Goal: Information Seeking & Learning: Learn about a topic

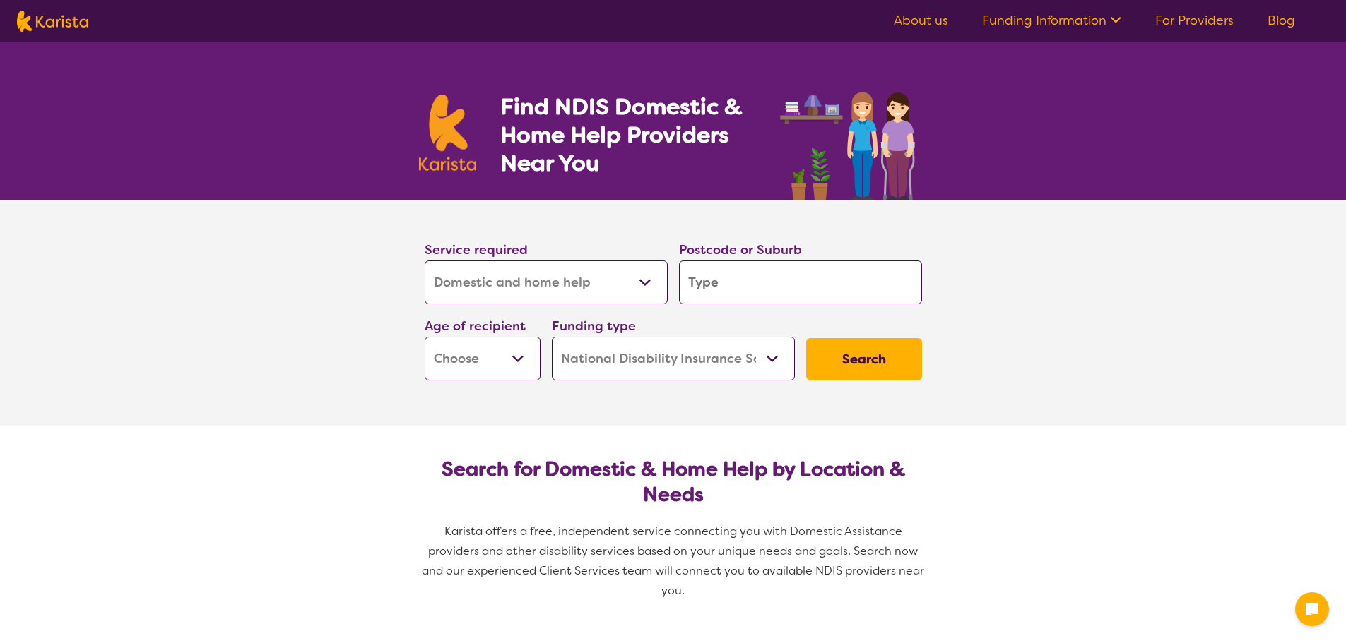
select select "Domestic and home help"
select select "NDIS"
select select "Domestic and home help"
select select "NDIS"
click at [788, 295] on input "search" at bounding box center [800, 283] width 243 height 44
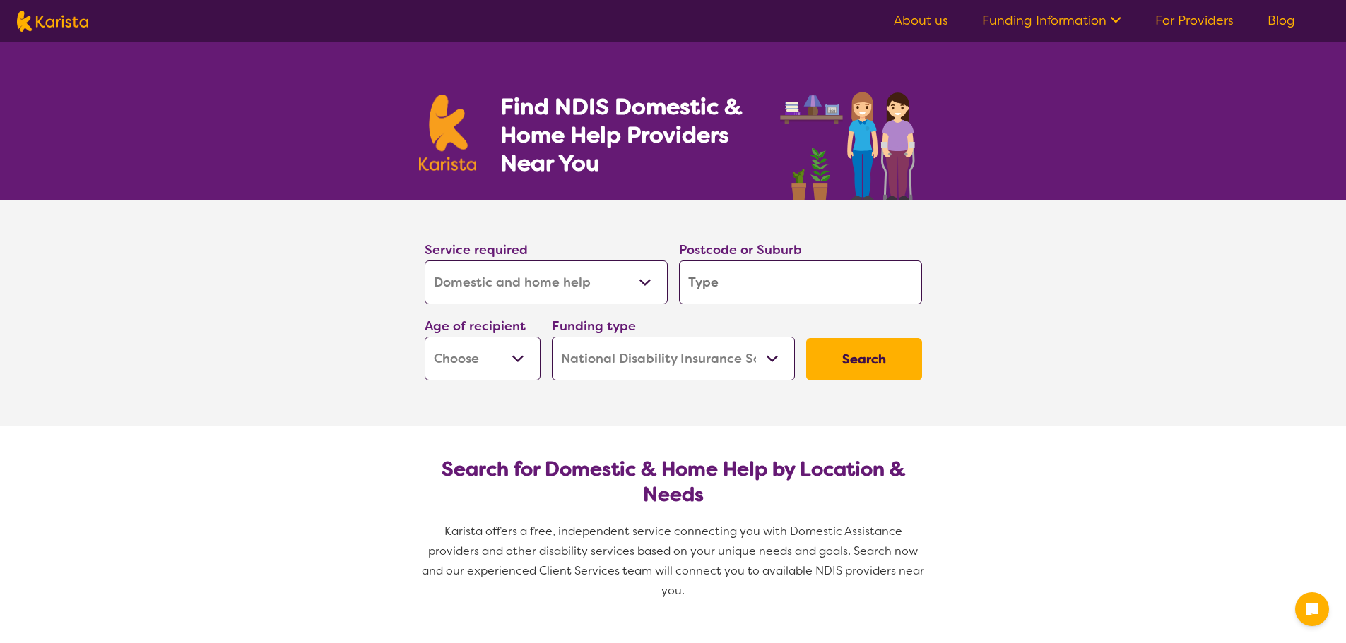
type input "p"
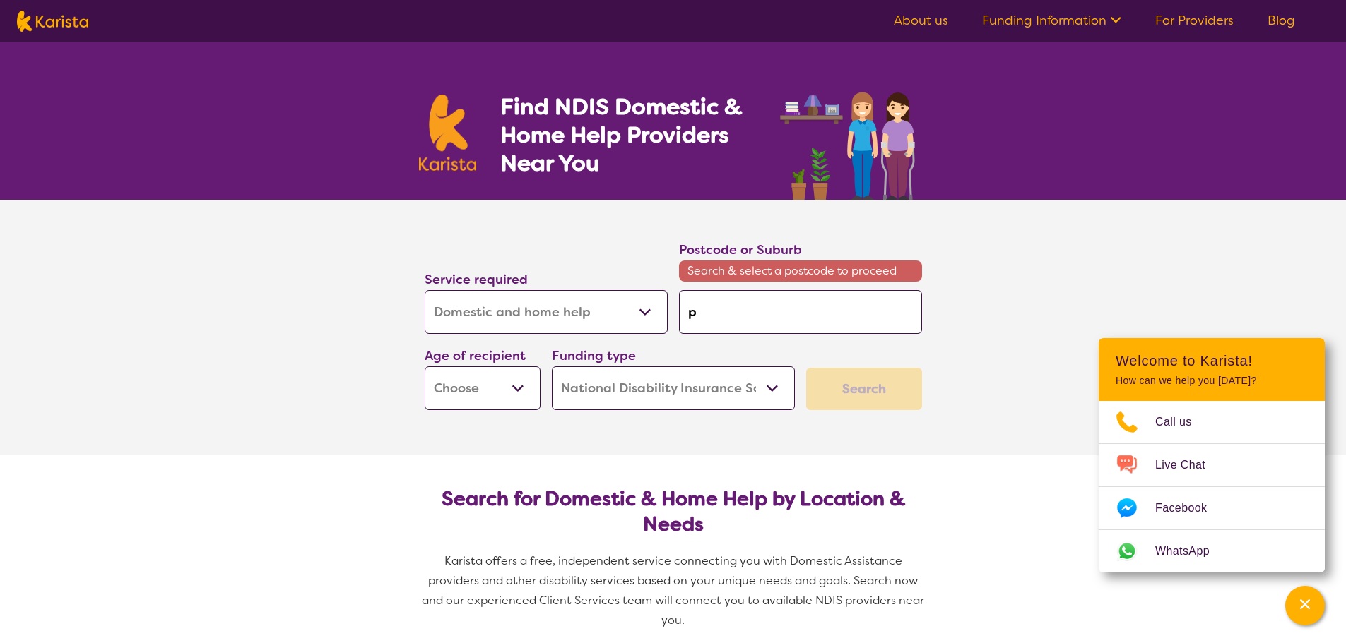
type input "pa"
type input "par"
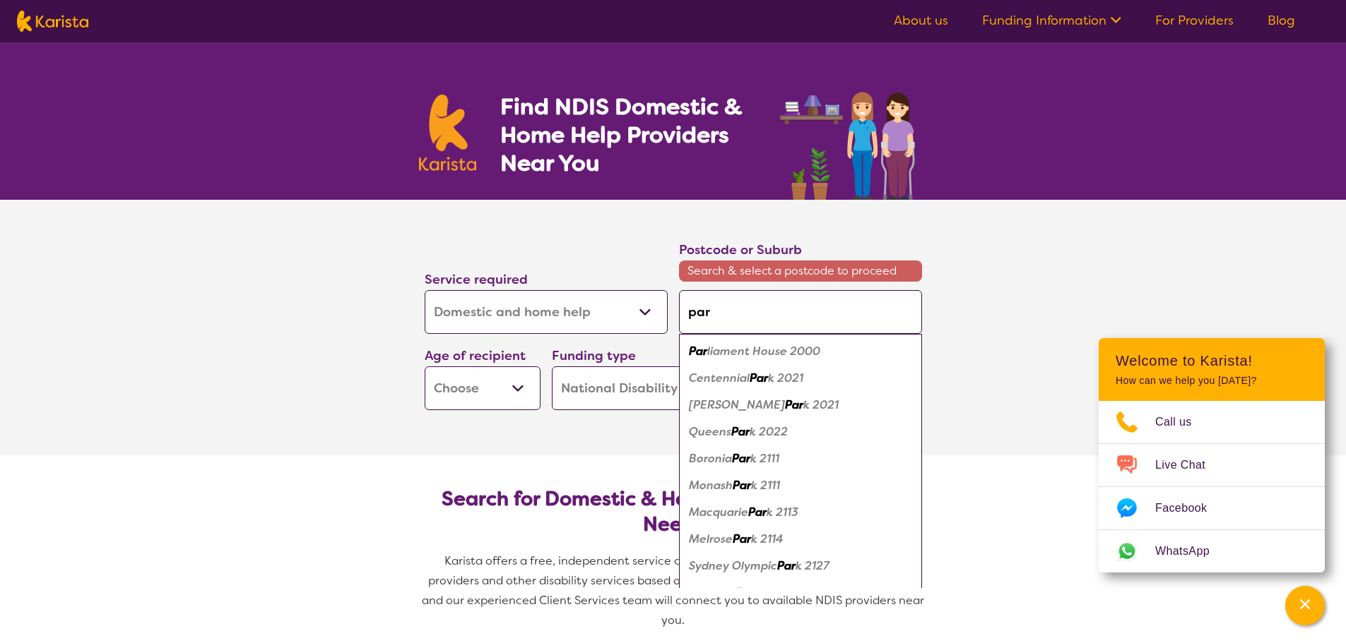
type input "para"
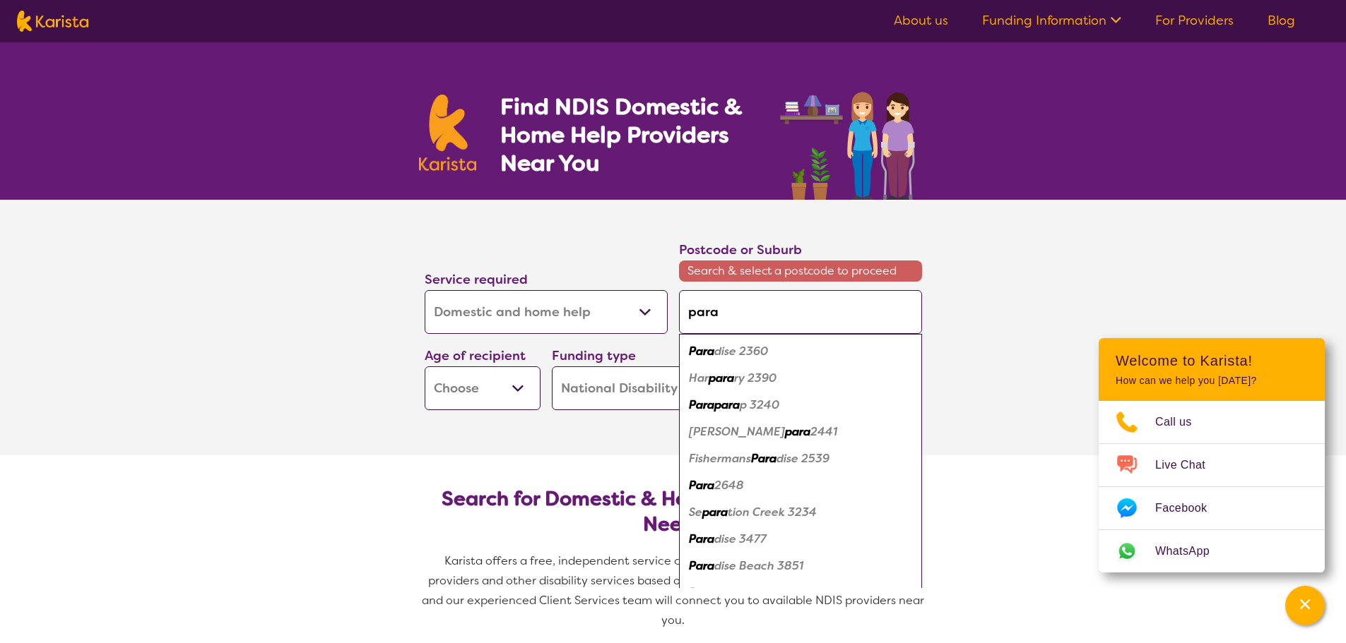
type input "para"
type input "para h"
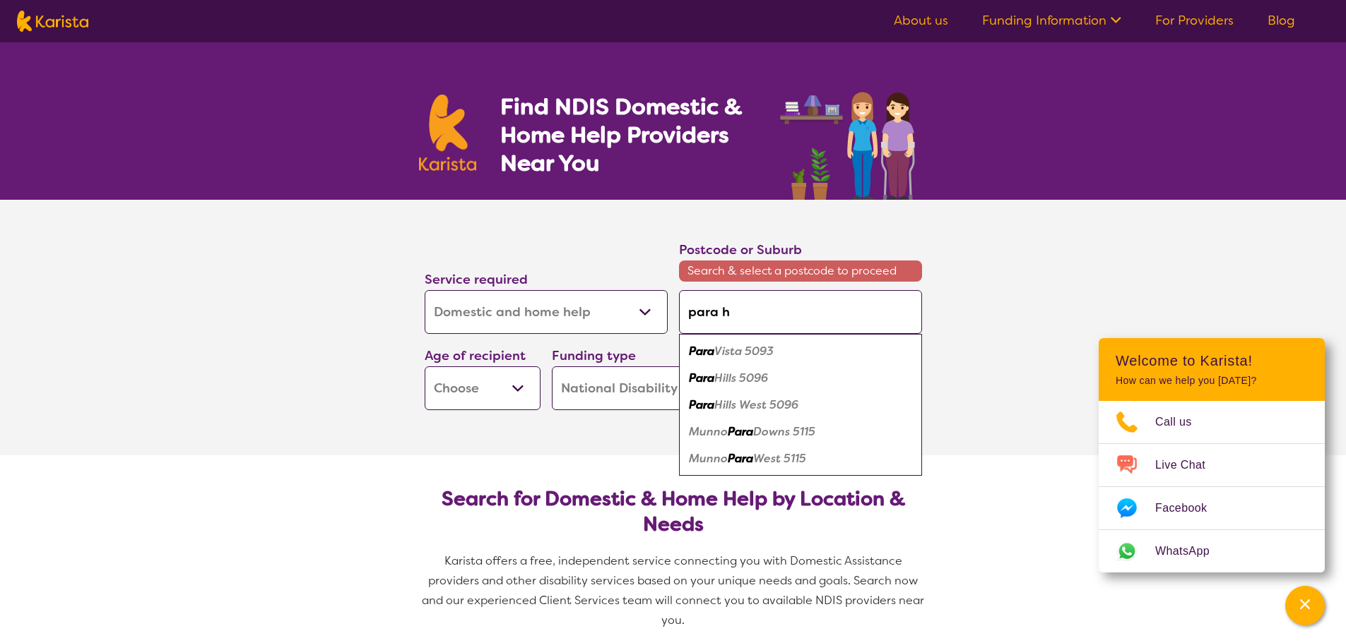
type input "para hi"
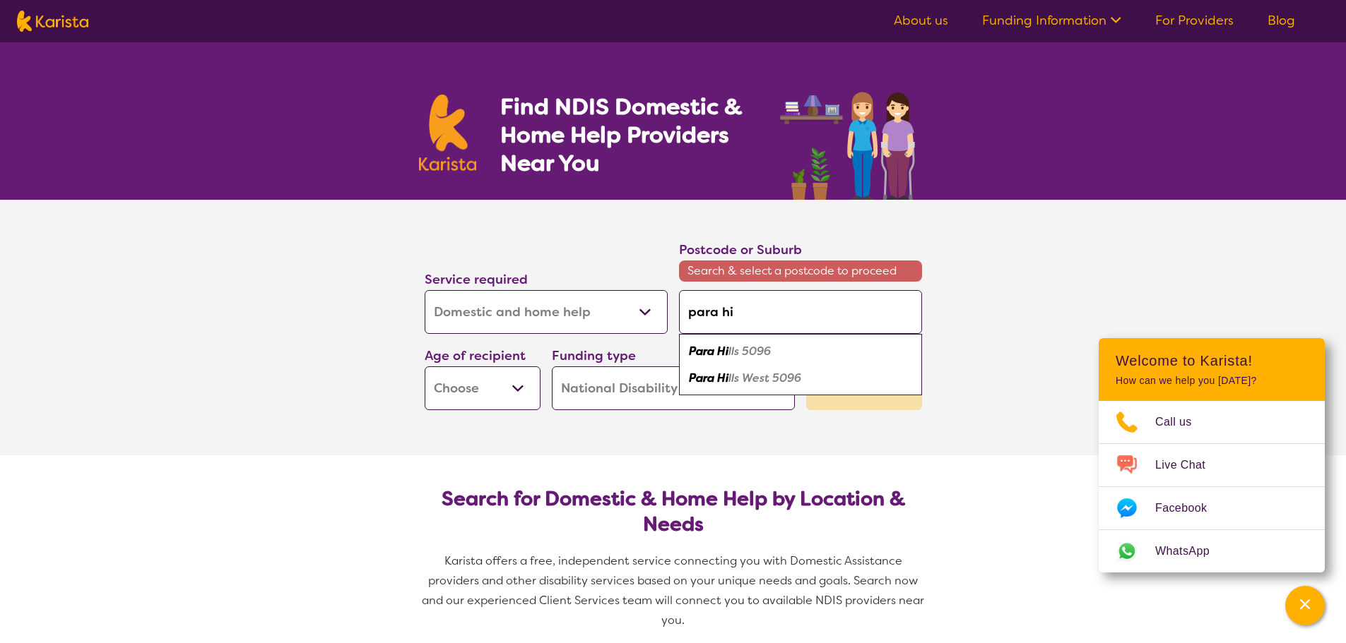
click at [762, 348] on em "lls 5096" at bounding box center [749, 351] width 42 height 15
type input "5096"
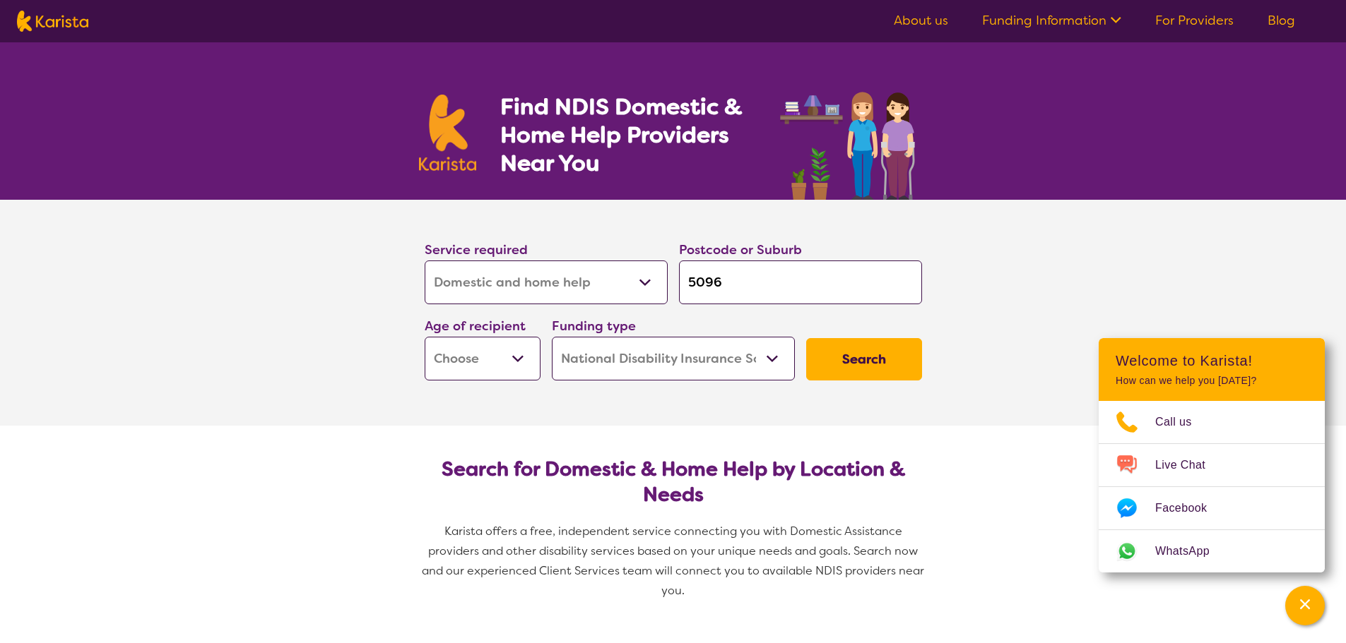
click at [640, 290] on select "Allied Health Assistant Assessment ([MEDICAL_DATA] or [MEDICAL_DATA]) Behaviour…" at bounding box center [546, 283] width 243 height 44
click at [425, 261] on select "Allied Health Assistant Assessment ([MEDICAL_DATA] or [MEDICAL_DATA]) Behaviour…" at bounding box center [546, 283] width 243 height 44
click at [854, 362] on button "Search" at bounding box center [864, 359] width 116 height 42
click at [526, 352] on select "Early Childhood - 0 to 9 Child - 10 to 11 Adolescent - 12 to 17 Adult - 18 to 6…" at bounding box center [483, 359] width 116 height 44
select select "AD"
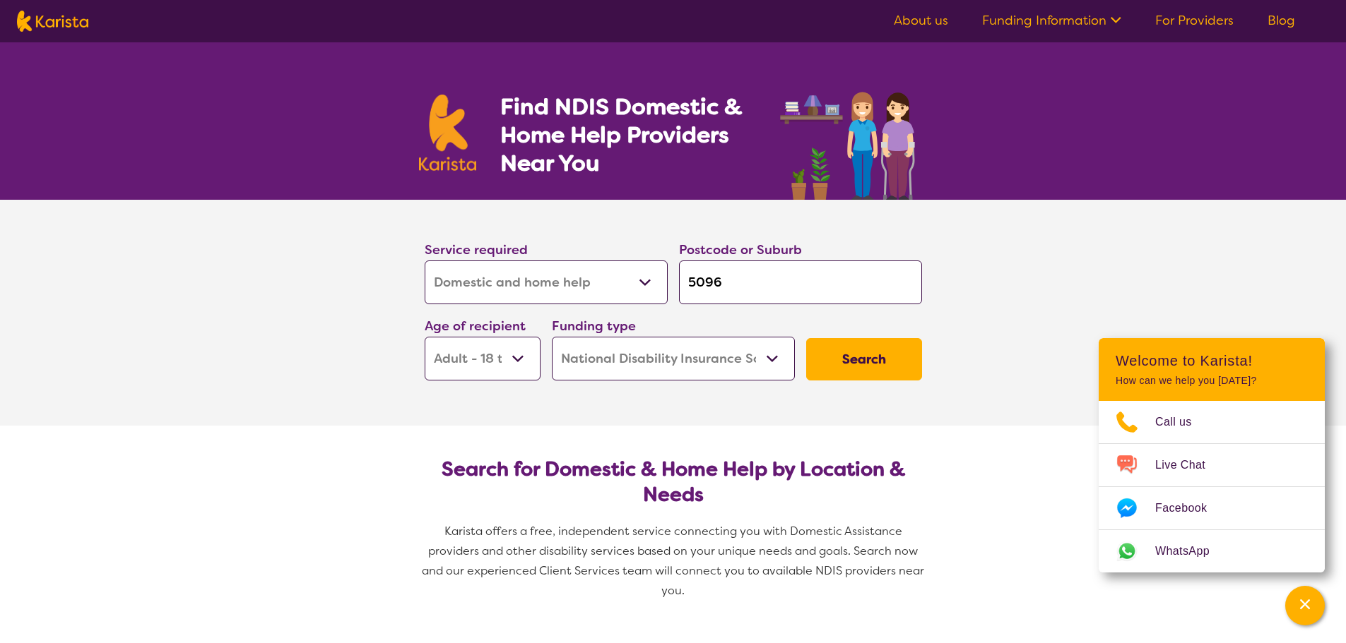
click at [425, 337] on select "Early Childhood - 0 to 9 Child - 10 to 11 Adolescent - 12 to 17 Adult - 18 to 6…" at bounding box center [483, 359] width 116 height 44
select select "AD"
click at [882, 353] on button "Search" at bounding box center [864, 359] width 116 height 42
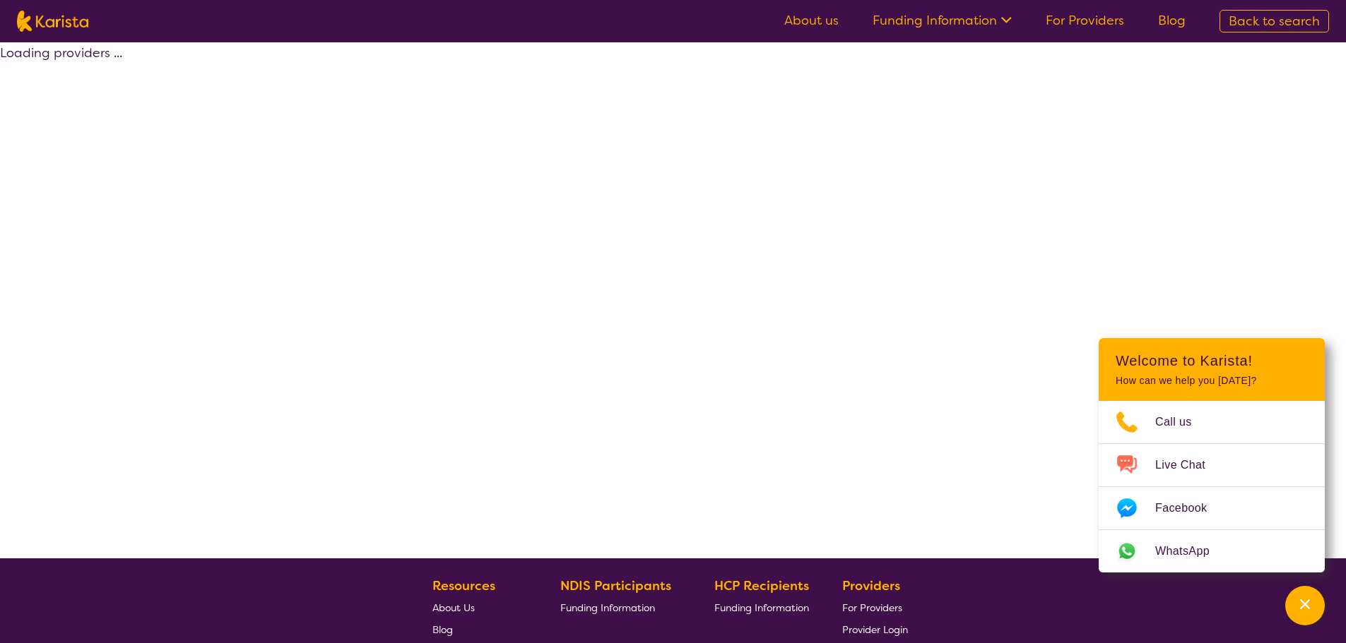
select select "by_score"
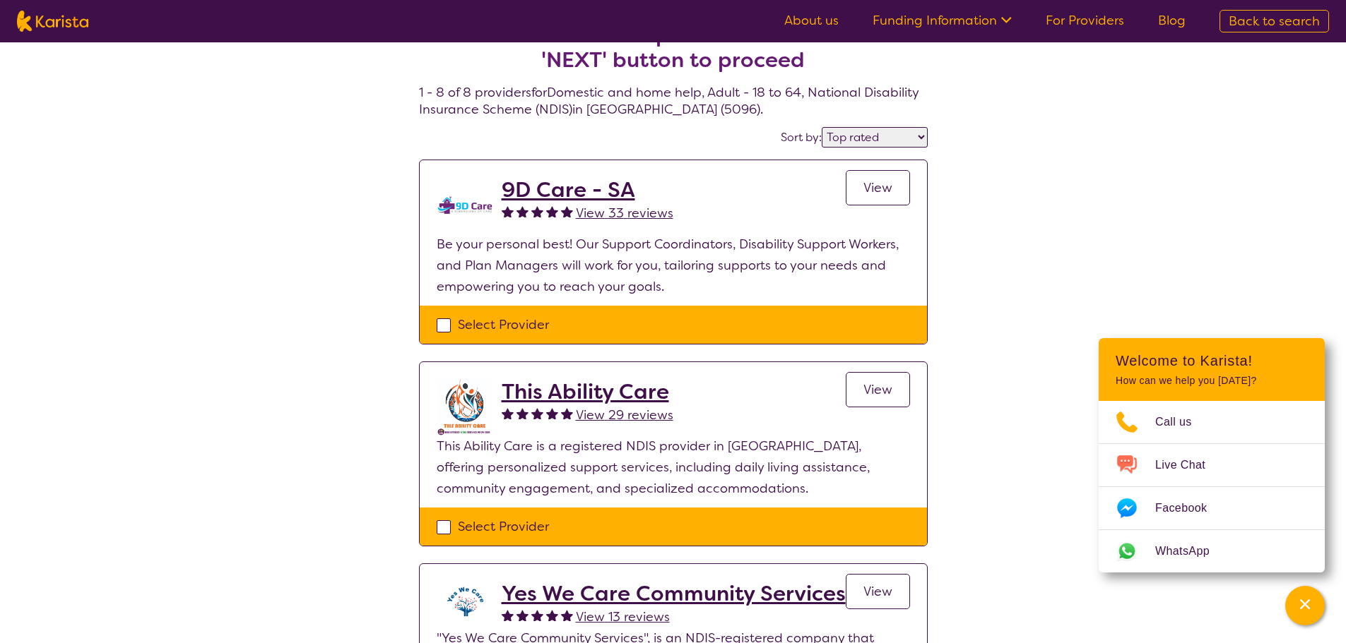
scroll to position [71, 0]
